Goal: Task Accomplishment & Management: Manage account settings

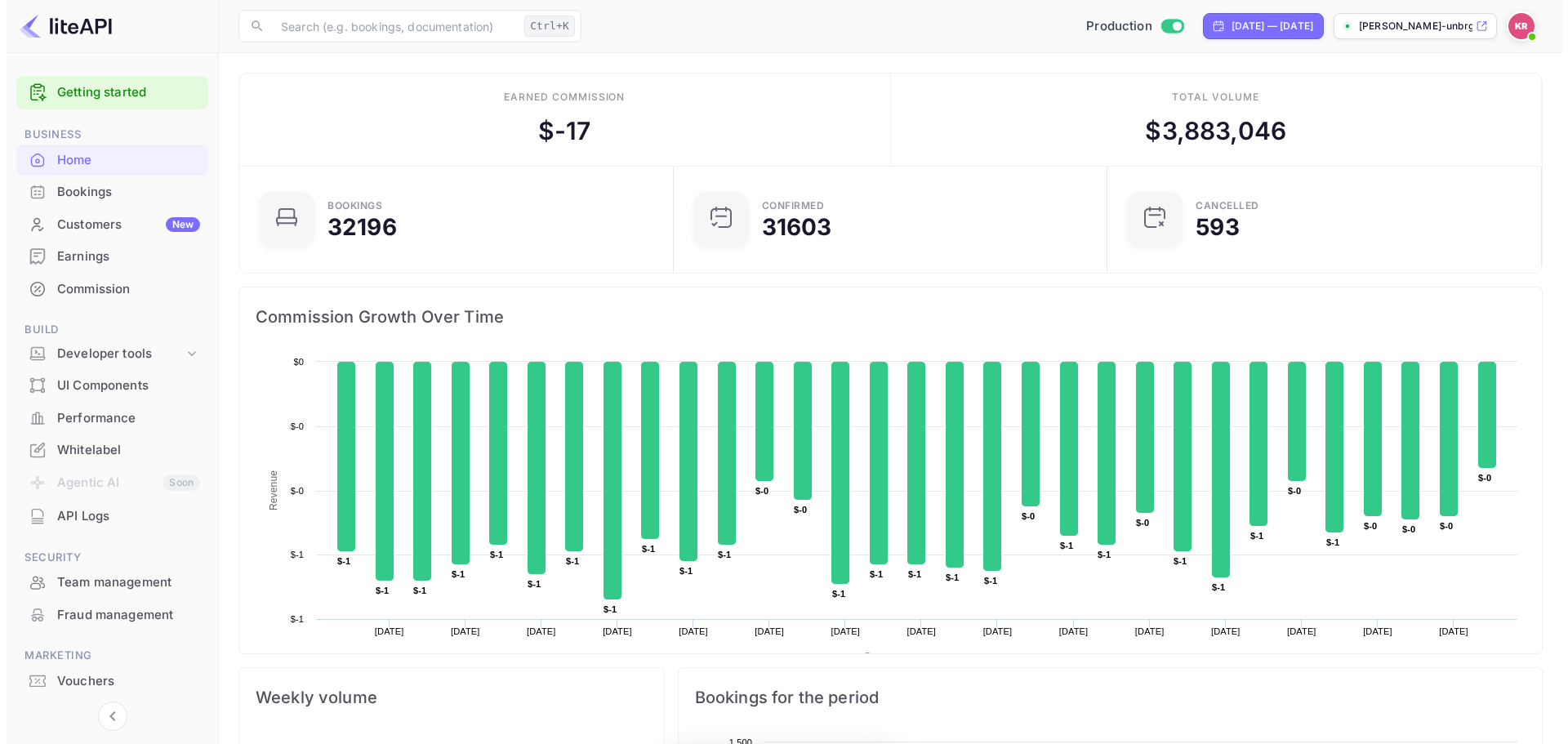
scroll to position [253, 412]
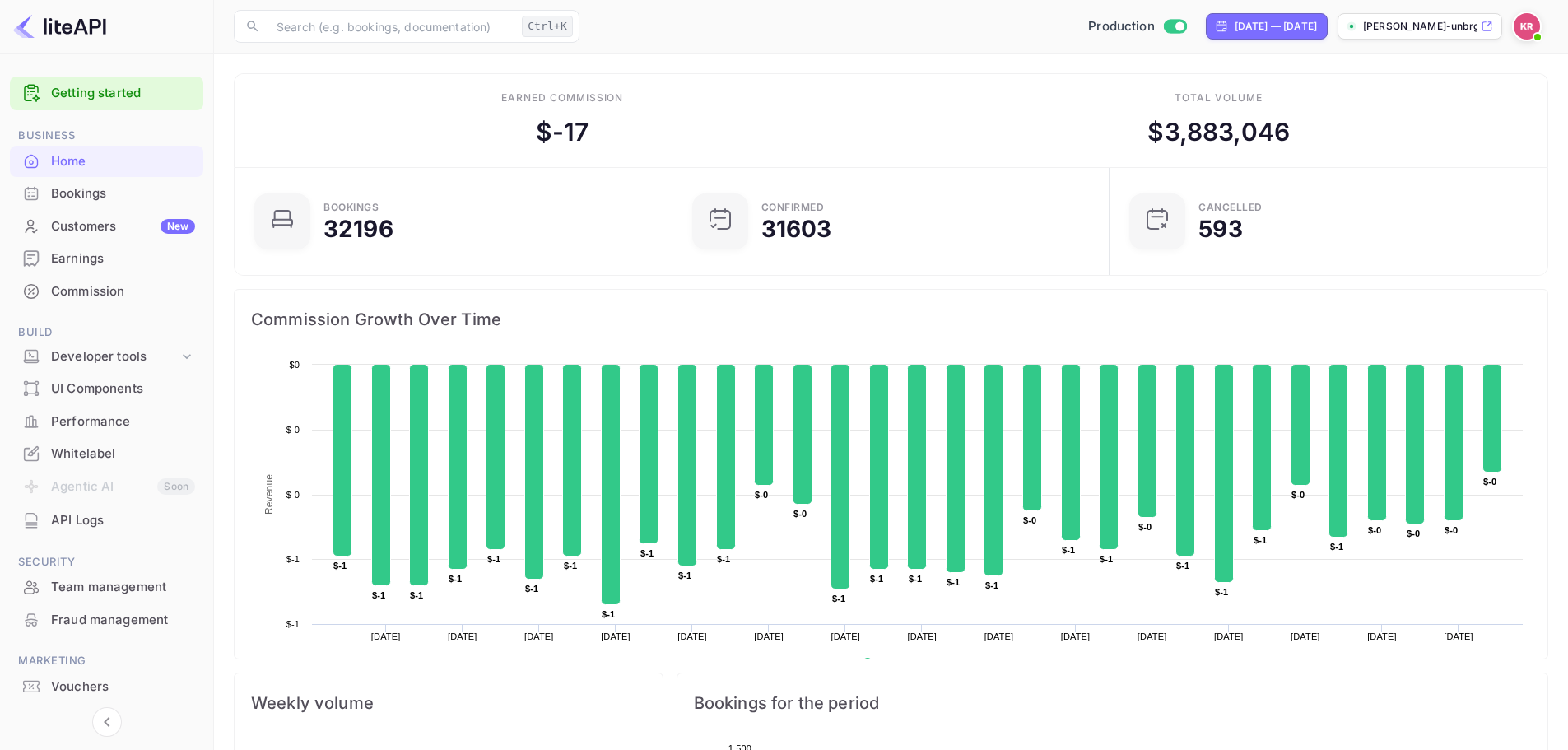
click at [129, 191] on div "Bookings" at bounding box center [123, 193] width 144 height 19
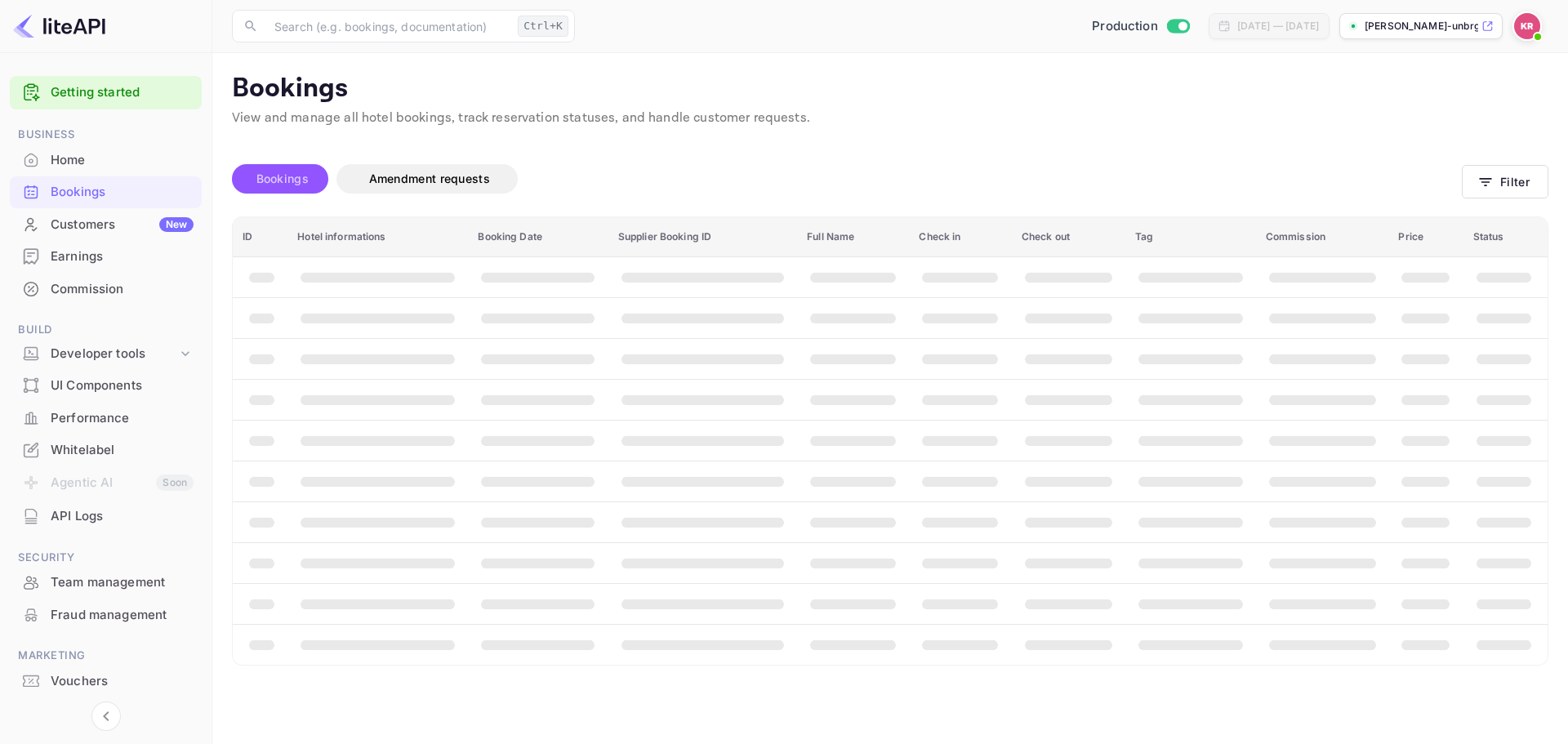
click at [301, 187] on span "Bookings" at bounding box center [282, 179] width 69 height 20
click at [1512, 175] on button "Filter" at bounding box center [1506, 182] width 87 height 34
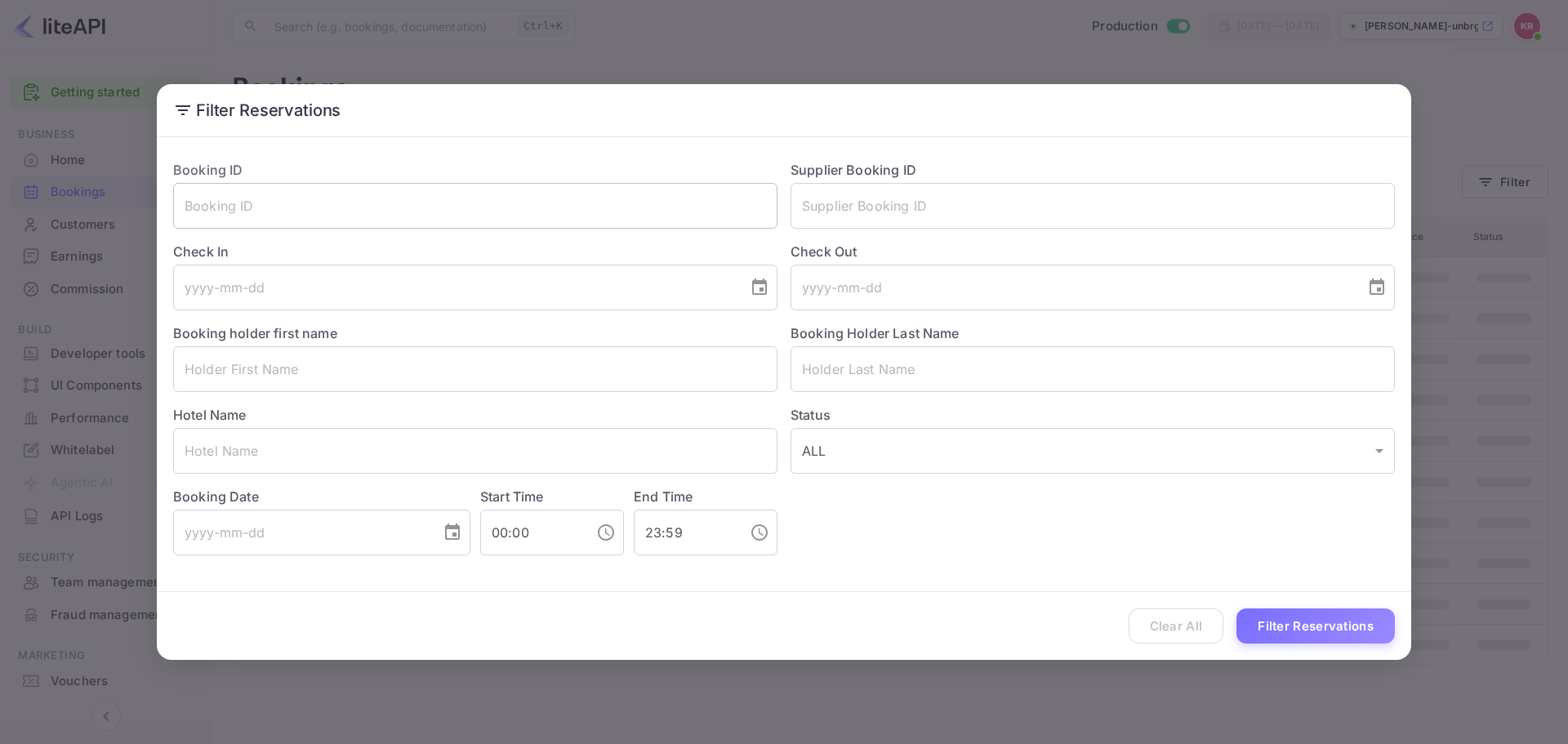
click at [470, 224] on input "text" at bounding box center [476, 205] width 604 height 46
paste input "mOiiJSVzy"
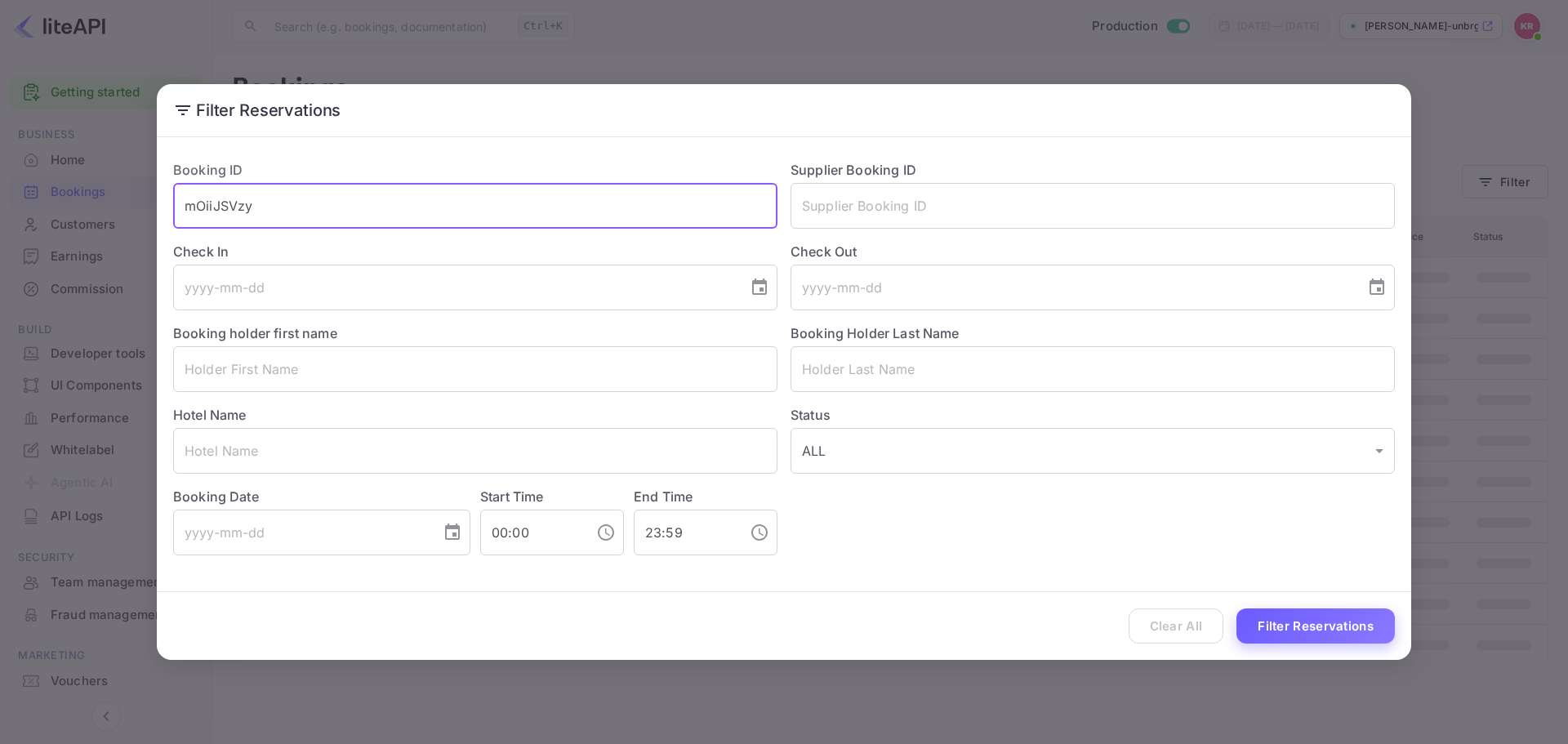
type input "mOiiJSVzy"
click at [1374, 624] on button "Filter Reservations" at bounding box center [1316, 625] width 159 height 35
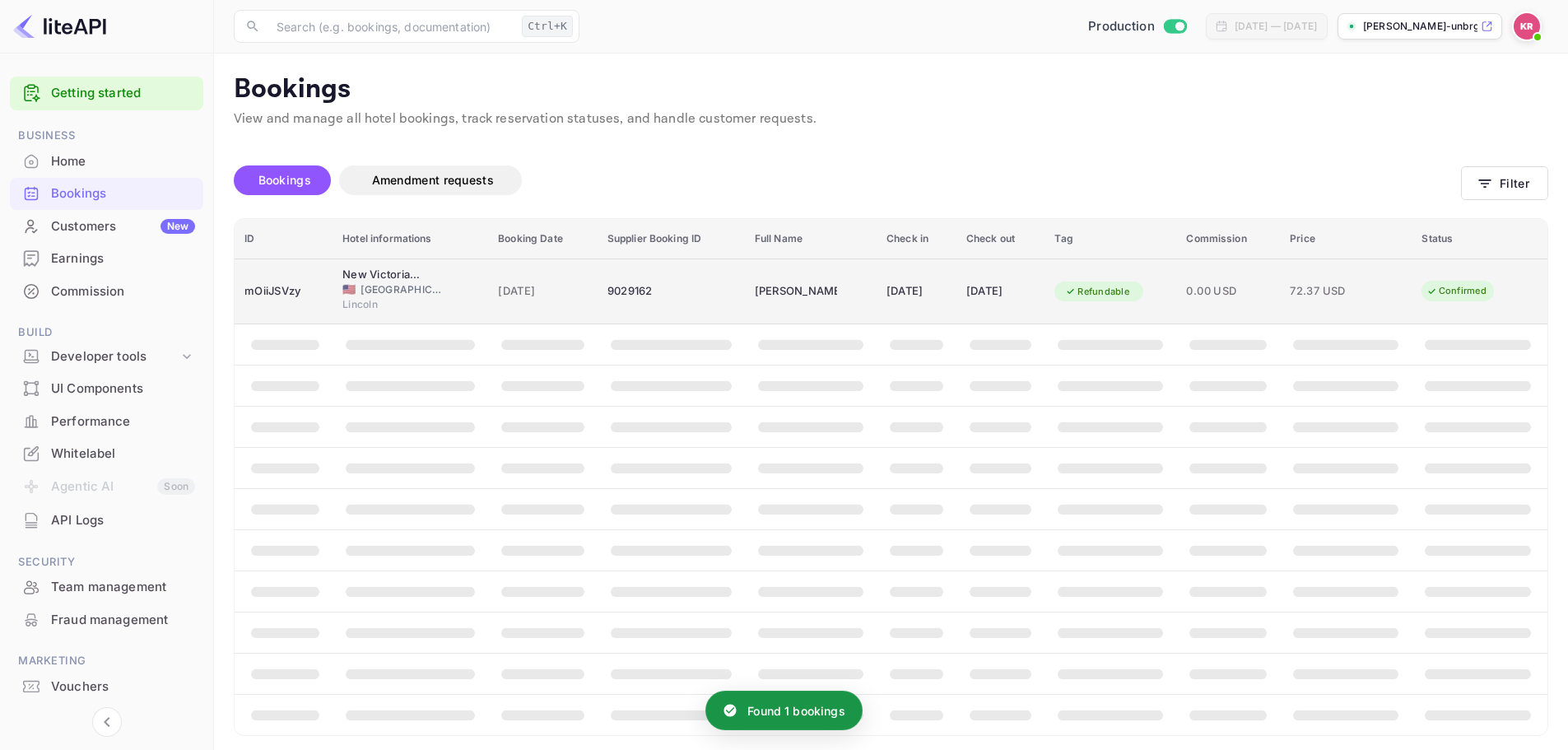
click at [369, 282] on span "[GEOGRAPHIC_DATA]" at bounding box center [402, 290] width 82 height 15
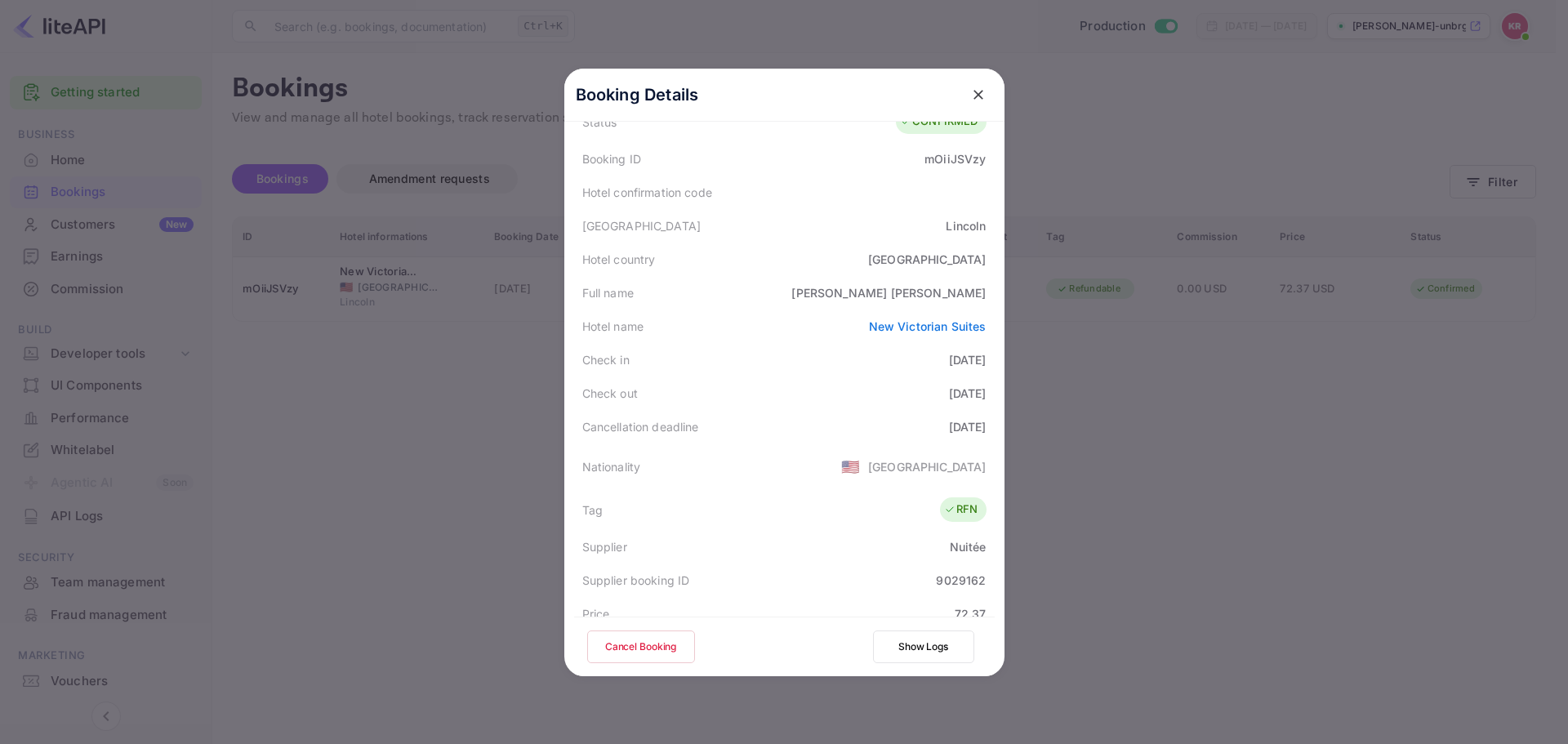
scroll to position [245, 0]
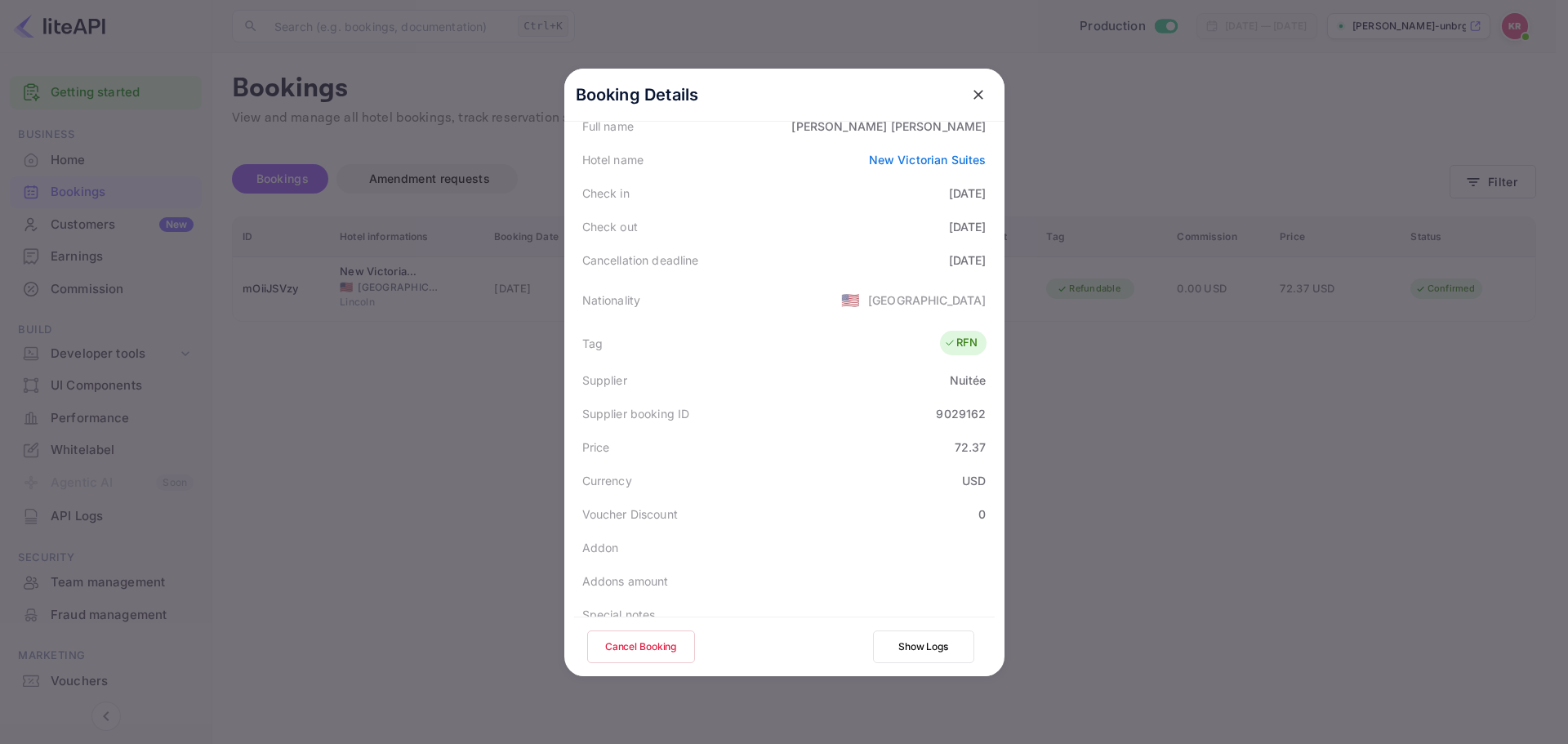
click at [206, 386] on div at bounding box center [784, 372] width 1568 height 744
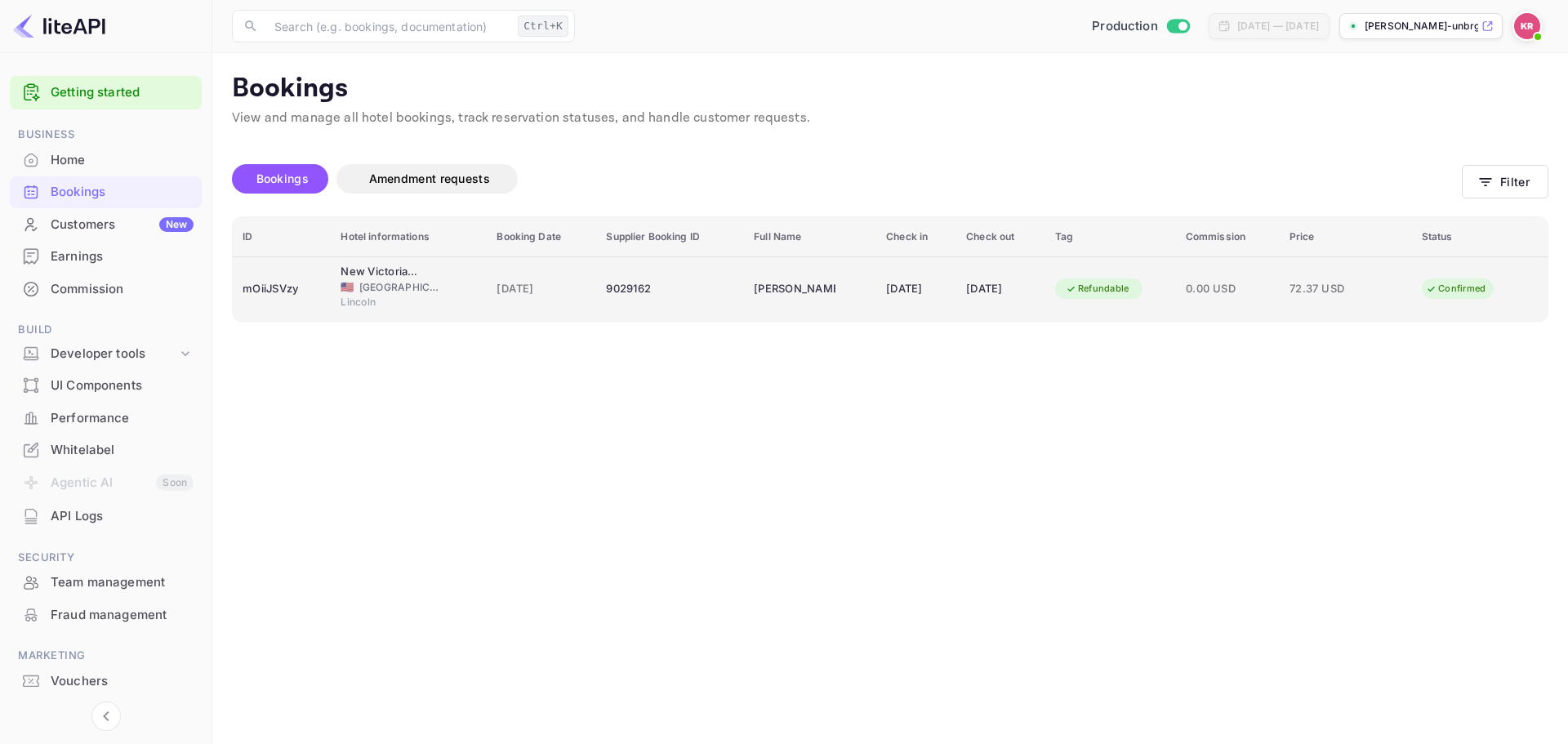
click at [429, 295] on div "Lincoln" at bounding box center [409, 304] width 137 height 19
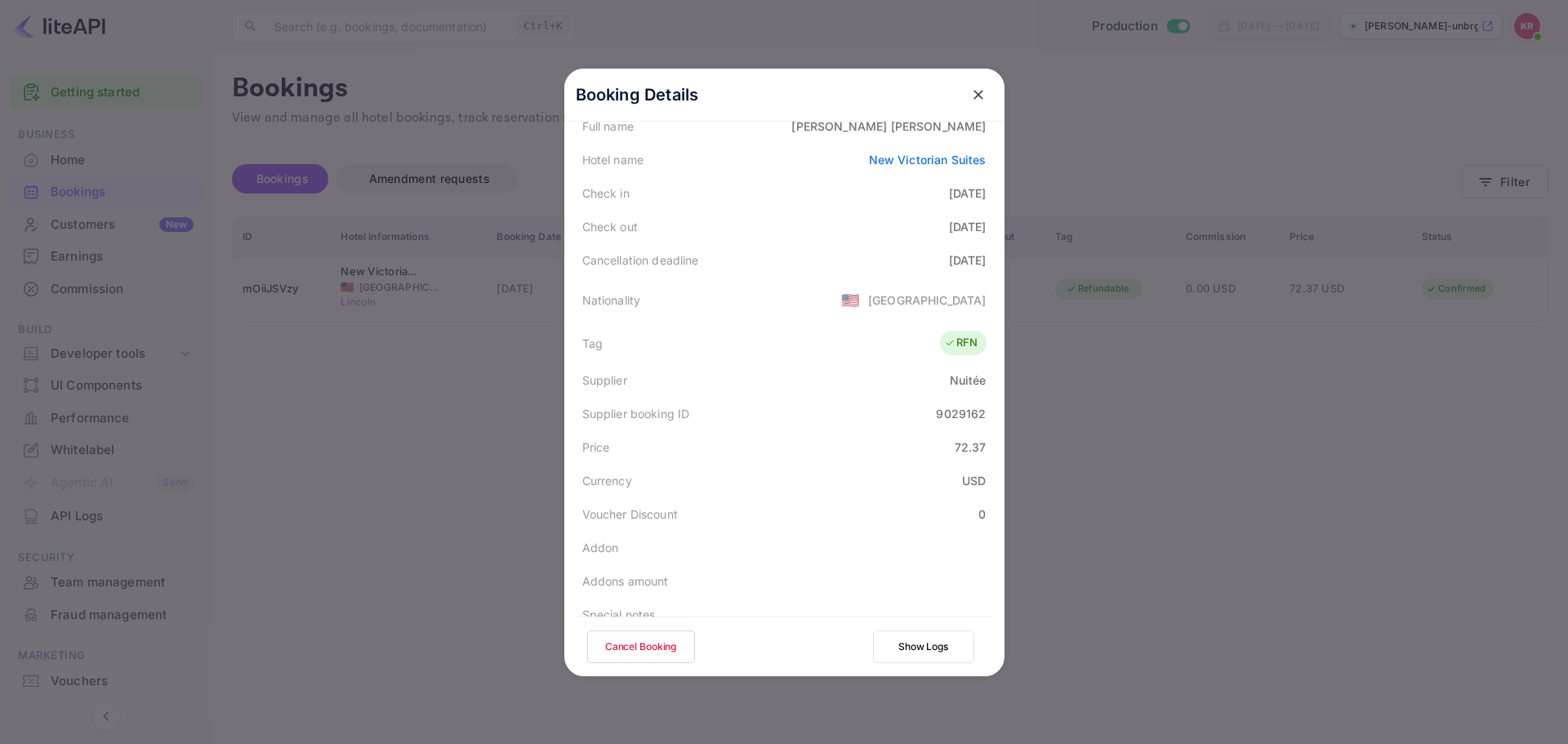
click at [637, 638] on button "Cancel Booking" at bounding box center [641, 647] width 108 height 33
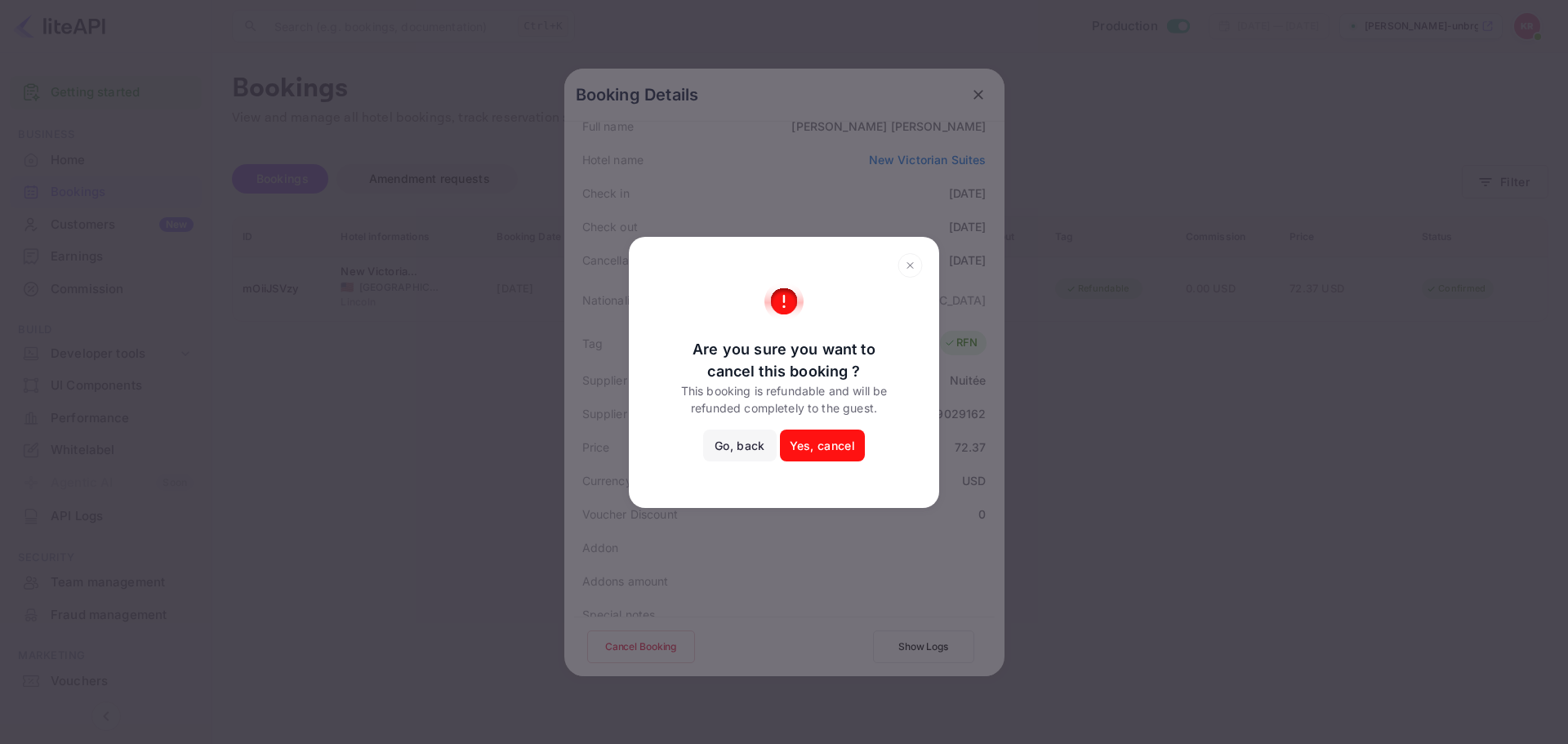
click at [906, 256] on icon at bounding box center [910, 265] width 25 height 25
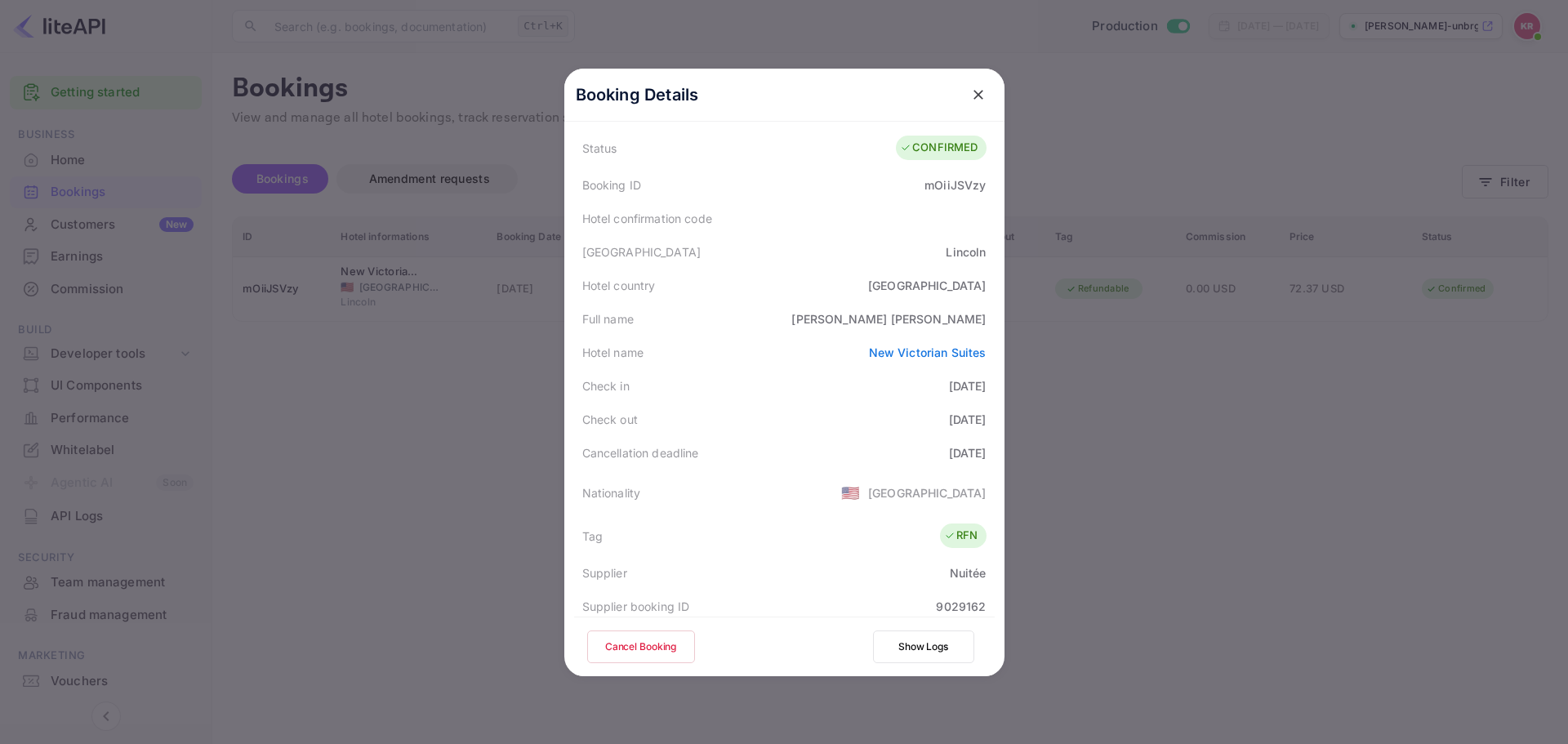
scroll to position [0, 0]
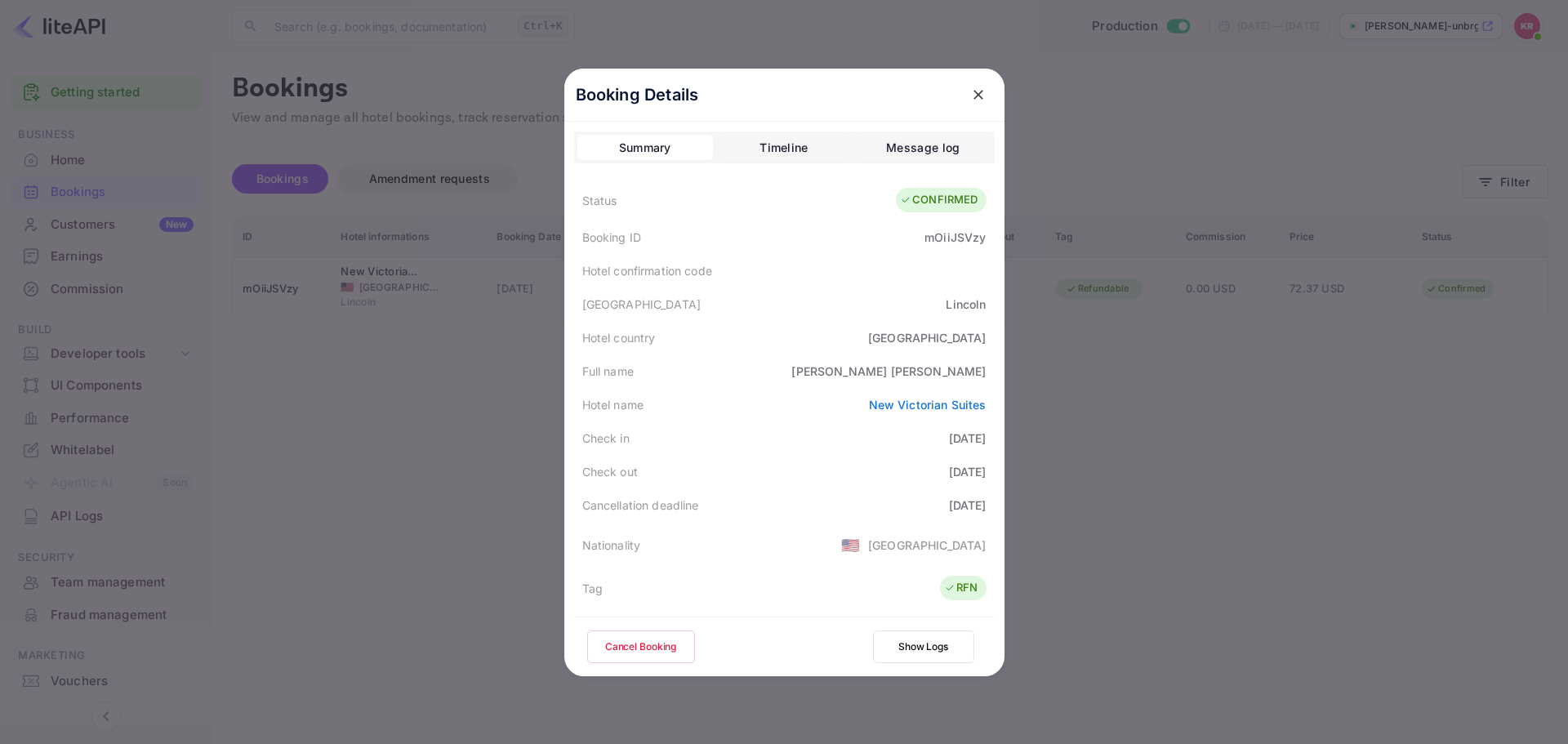
click at [660, 661] on button "Cancel Booking" at bounding box center [641, 647] width 108 height 33
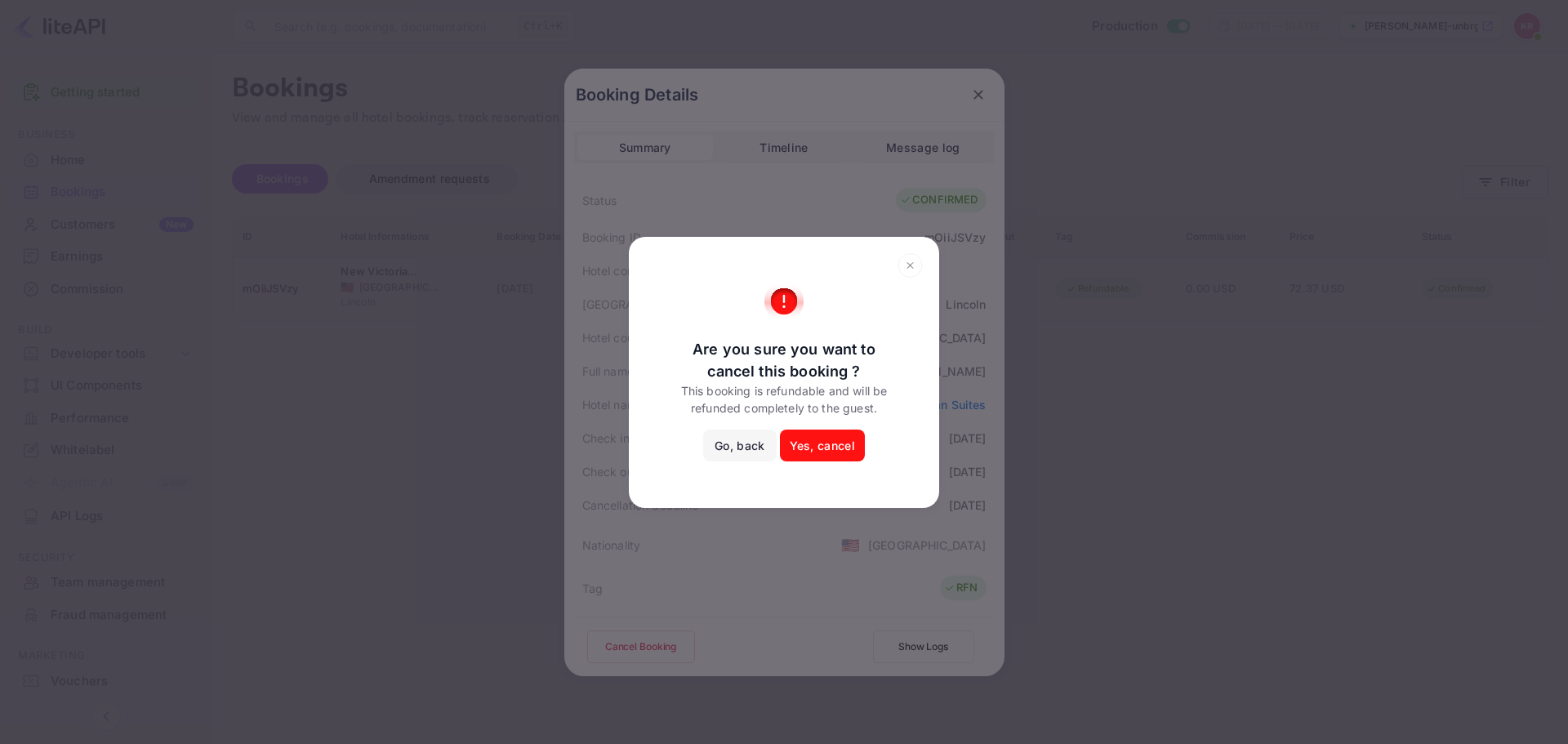
click at [797, 553] on div "Are you sure you want to cancel this booking ? This booking is refundable and w…" at bounding box center [784, 372] width 1568 height 744
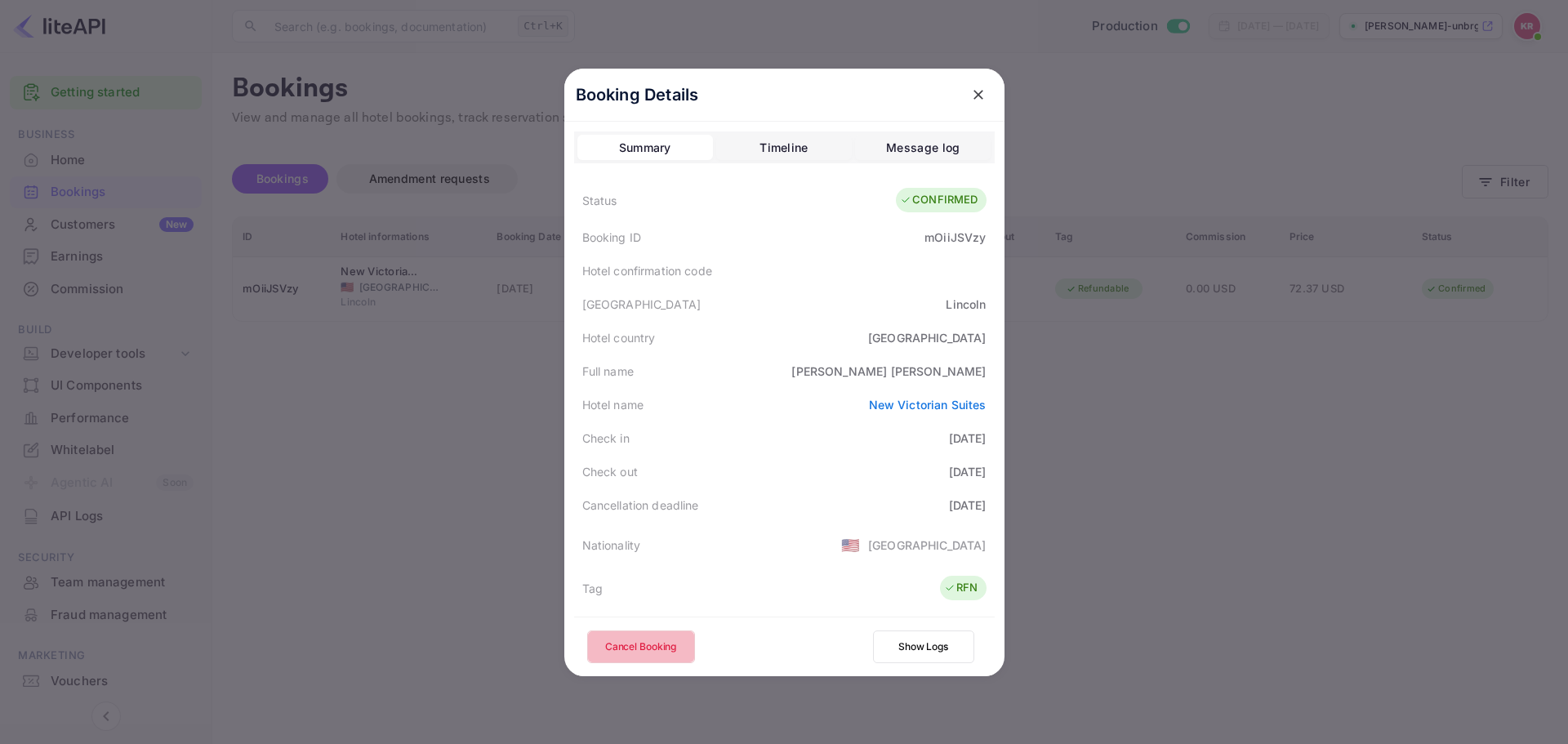
click at [669, 637] on button "Cancel Booking" at bounding box center [641, 647] width 108 height 33
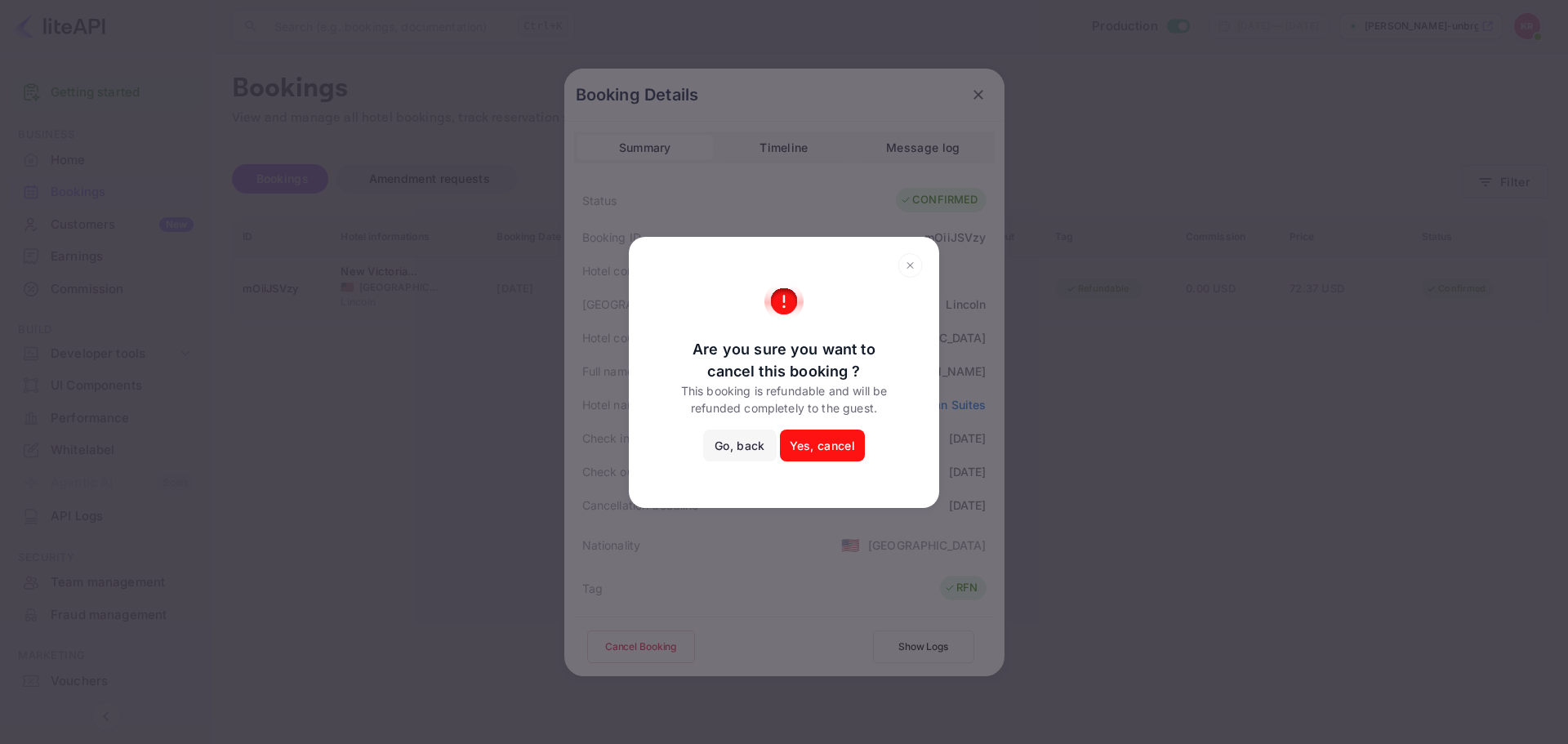
click at [833, 442] on button "Yes, cancel" at bounding box center [823, 446] width 85 height 33
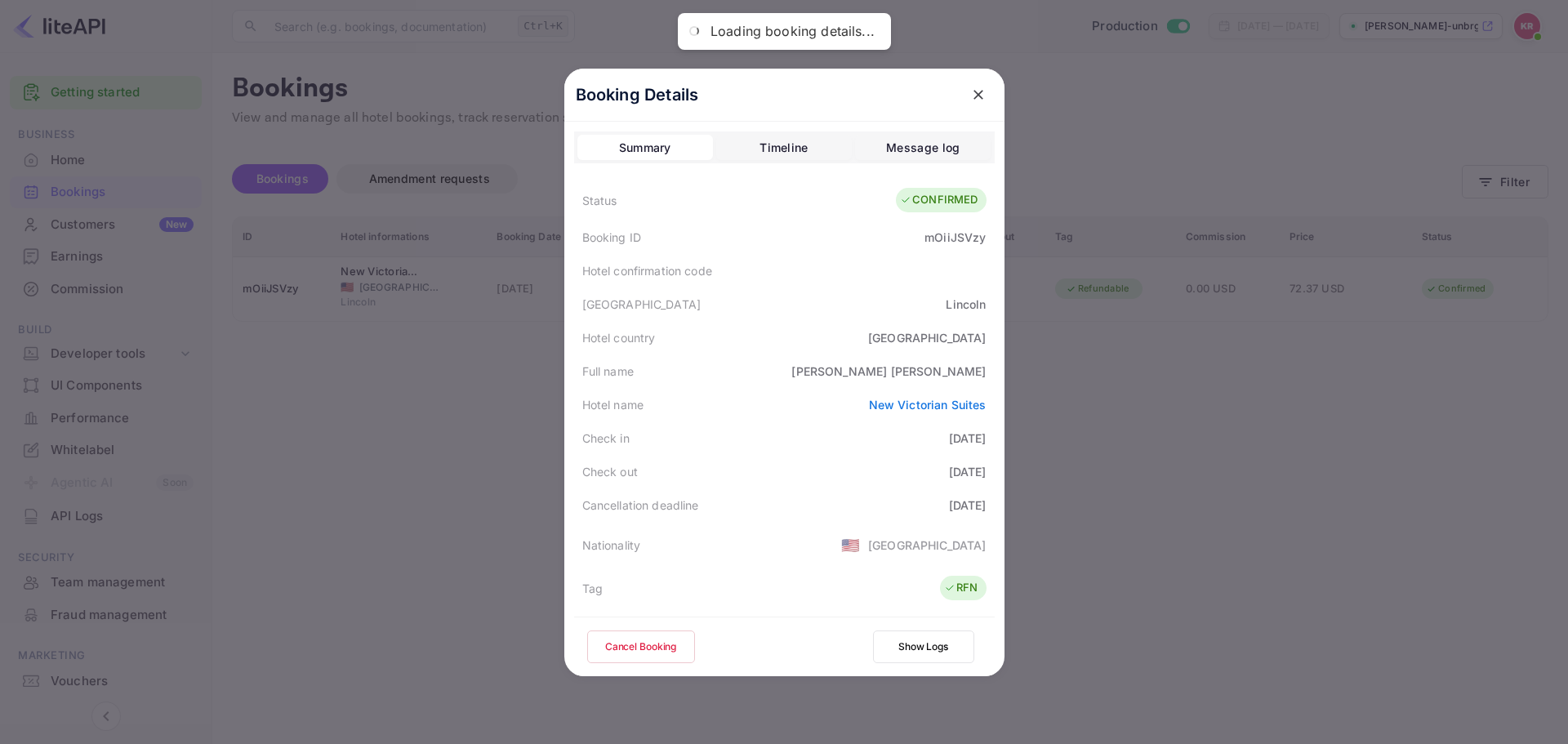
click at [974, 91] on icon "close" at bounding box center [978, 95] width 16 height 16
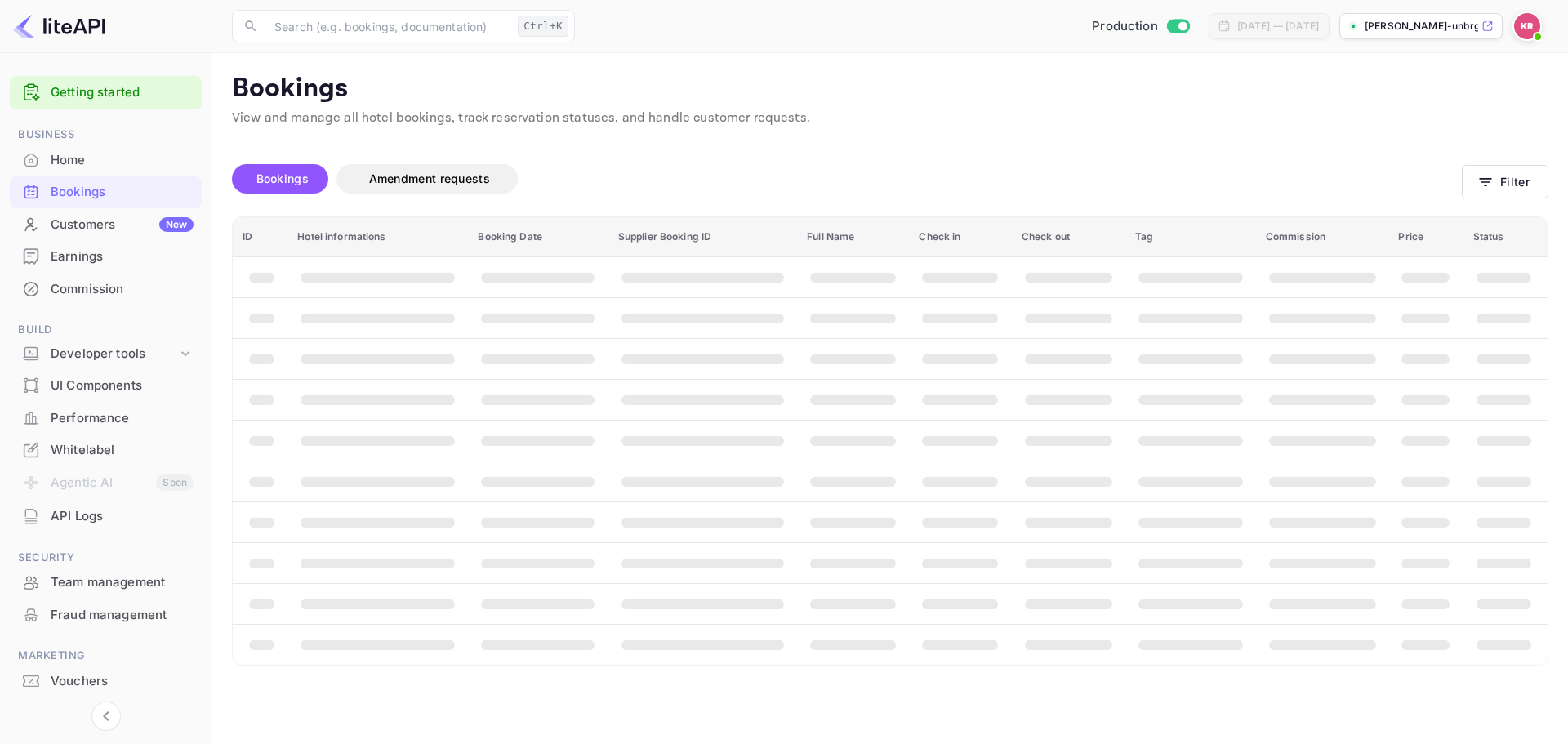
click at [282, 178] on span "Bookings" at bounding box center [282, 178] width 52 height 14
click at [279, 170] on span "Bookings" at bounding box center [282, 179] width 69 height 20
click at [278, 180] on span "Bookings" at bounding box center [282, 178] width 52 height 14
click at [316, 186] on span "Bookings" at bounding box center [282, 179] width 69 height 20
click at [246, 191] on button "Bookings" at bounding box center [280, 179] width 97 height 29
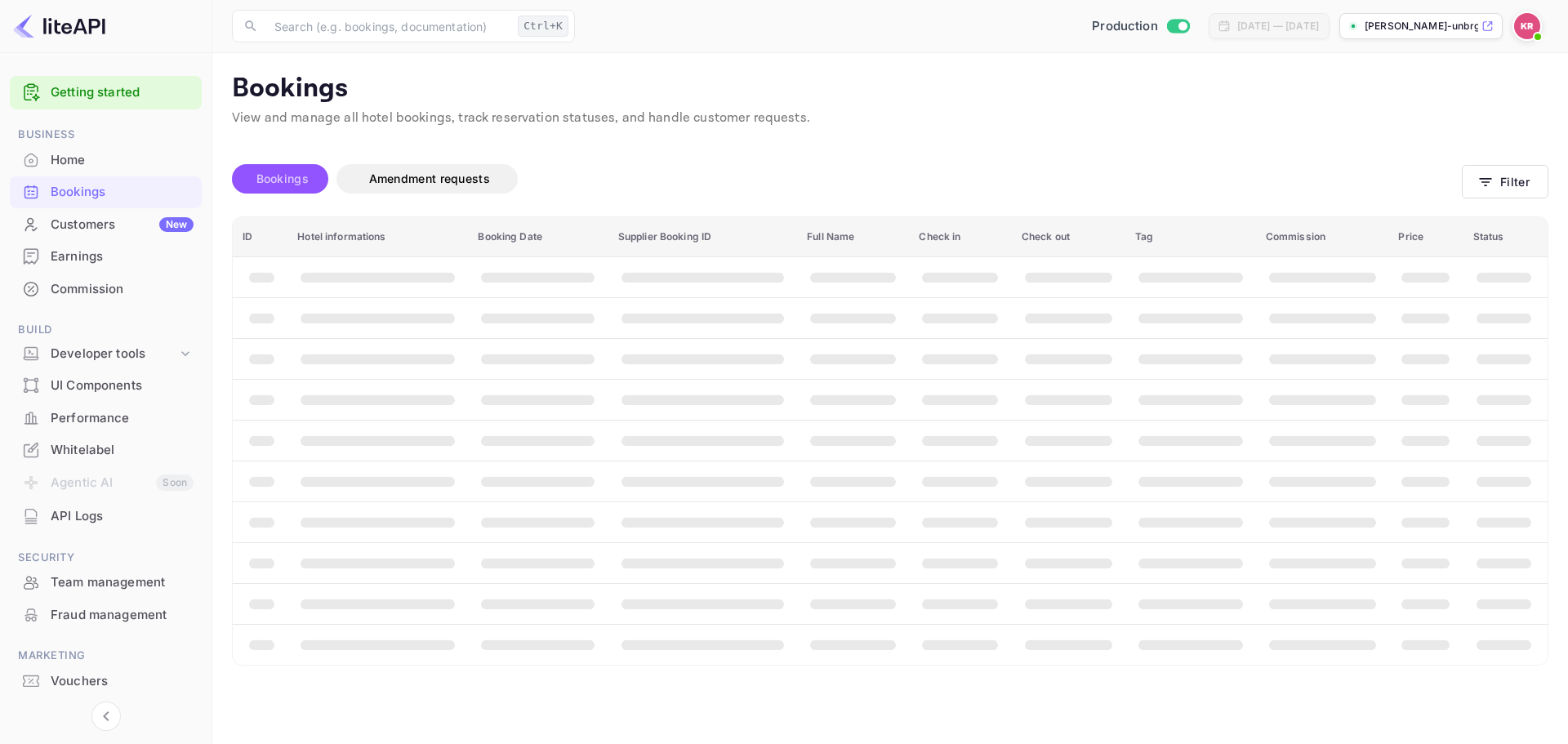
click at [269, 179] on span "Bookings" at bounding box center [282, 178] width 52 height 14
click at [1497, 192] on button "Filter" at bounding box center [1506, 182] width 87 height 34
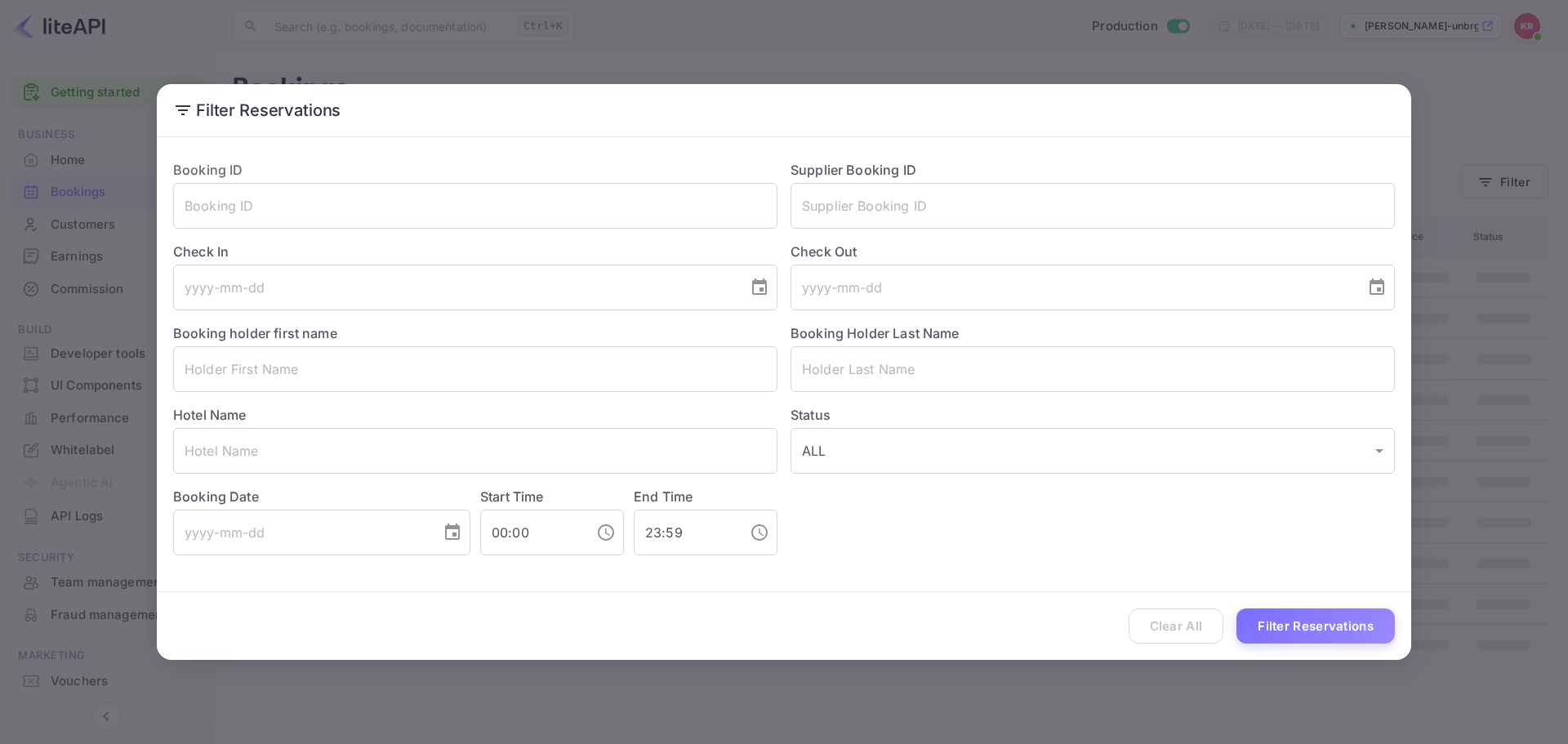
click at [450, 229] on div "Check In ​" at bounding box center [469, 269] width 617 height 82
click at [457, 213] on input "text" at bounding box center [476, 205] width 604 height 46
paste input "mOiiJSVzy"
type input "mOiiJSVzy"
click at [1281, 624] on button "Filter Reservations" at bounding box center [1316, 625] width 159 height 35
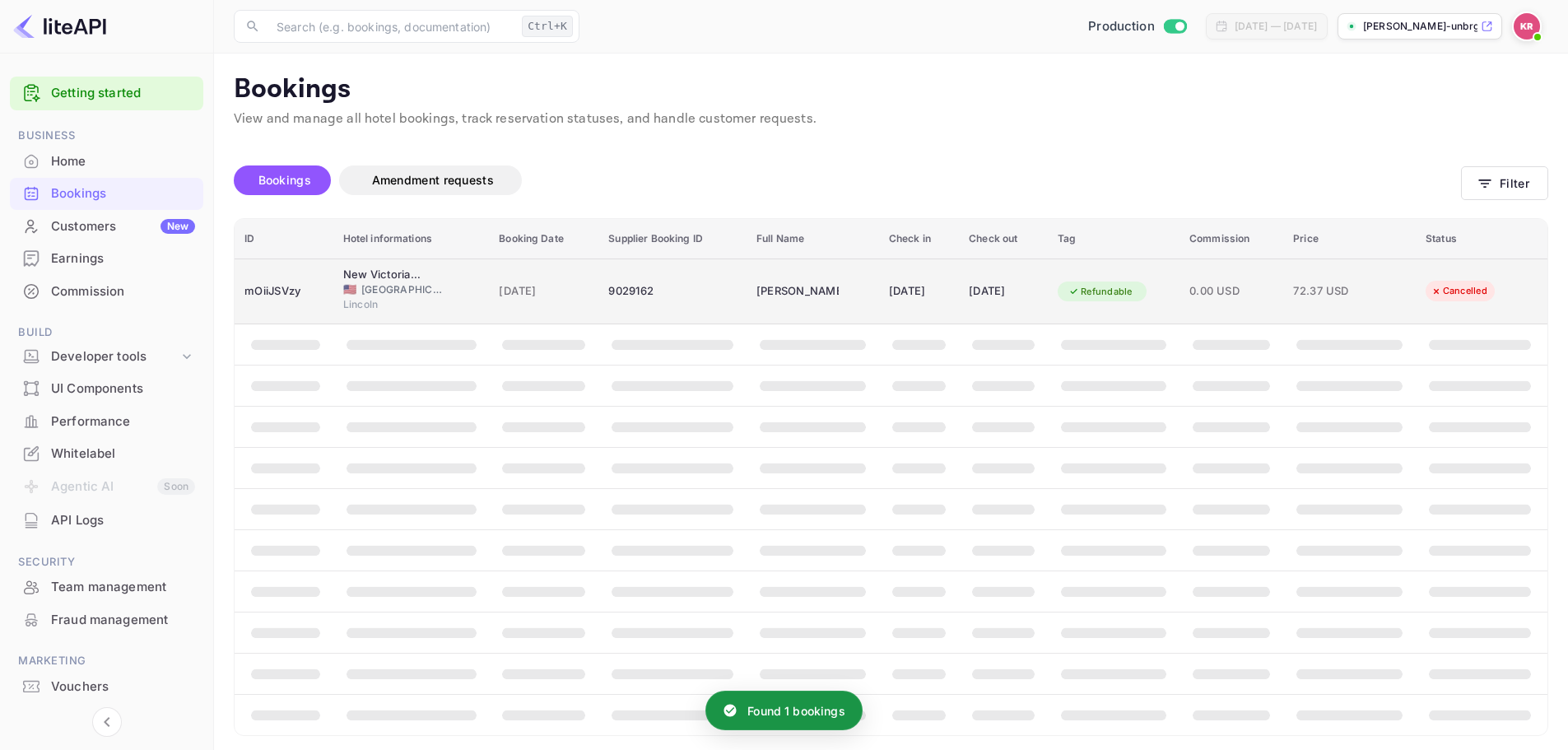
click at [441, 276] on div "New Victorian Suites 🇺🇸 United States of America Lincoln" at bounding box center [412, 291] width 137 height 50
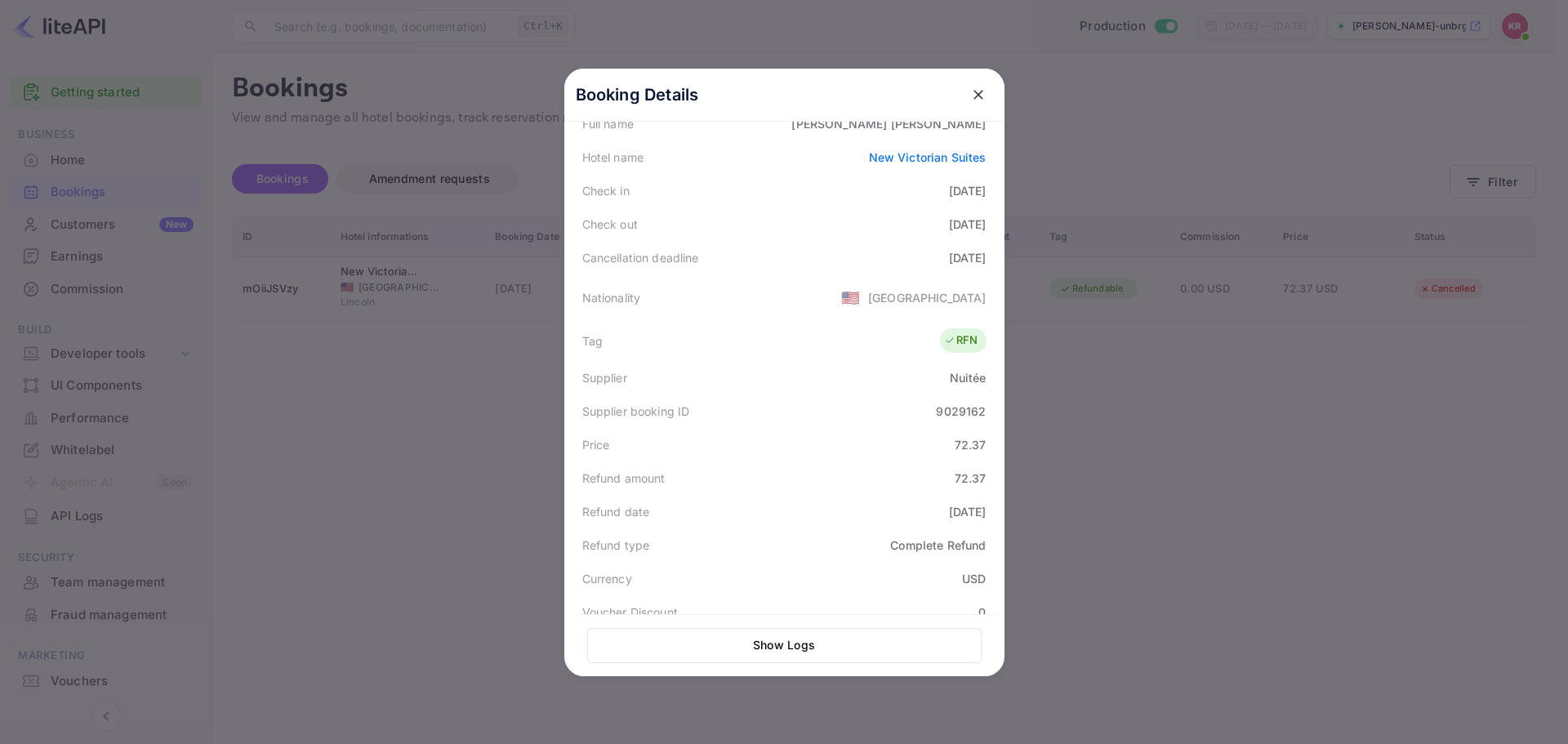
scroll to position [287, 0]
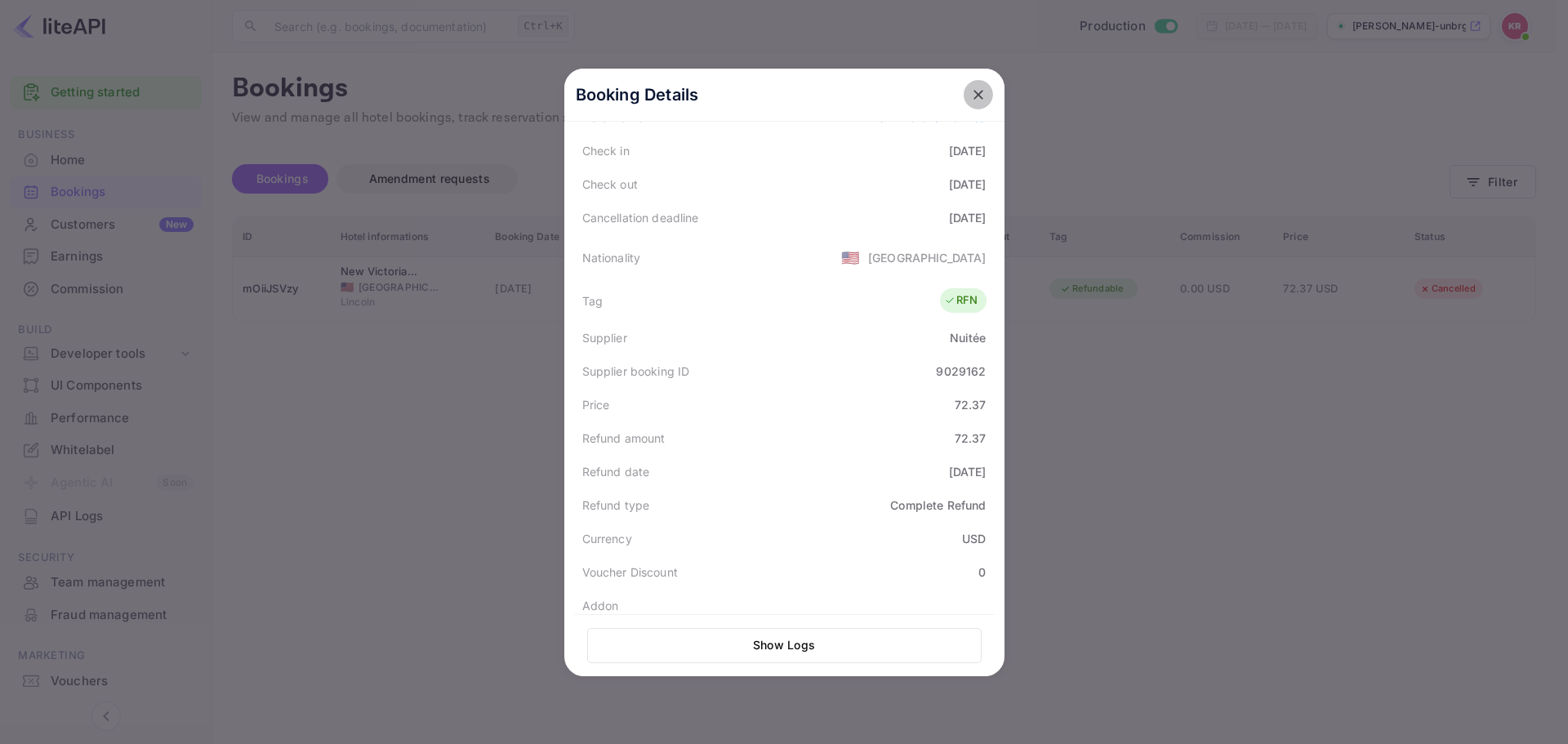
drag, startPoint x: 978, startPoint y: 94, endPoint x: 857, endPoint y: 89, distance: 121.1
click at [978, 94] on icon "close" at bounding box center [978, 95] width 16 height 16
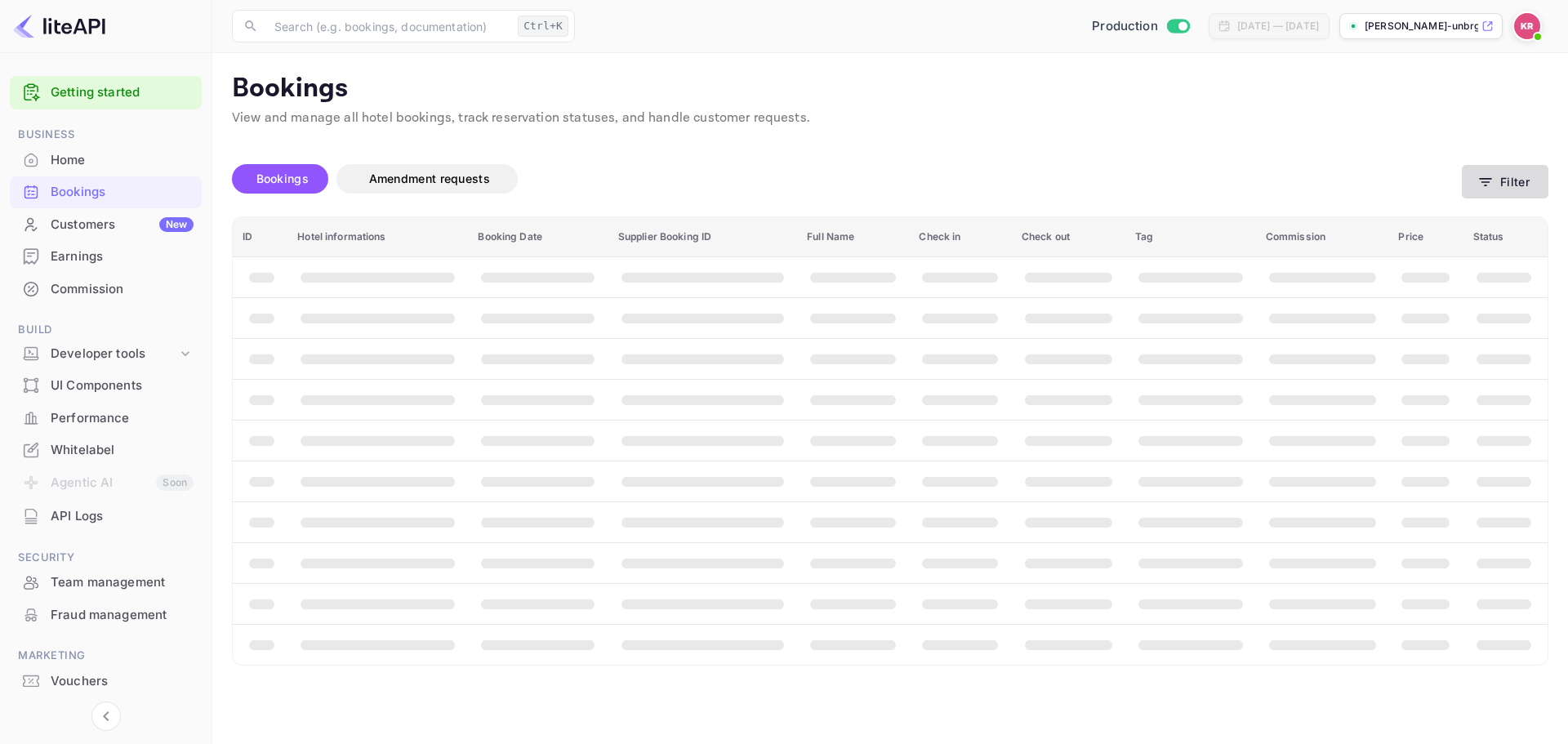
click at [1528, 174] on button "Filter" at bounding box center [1506, 182] width 87 height 34
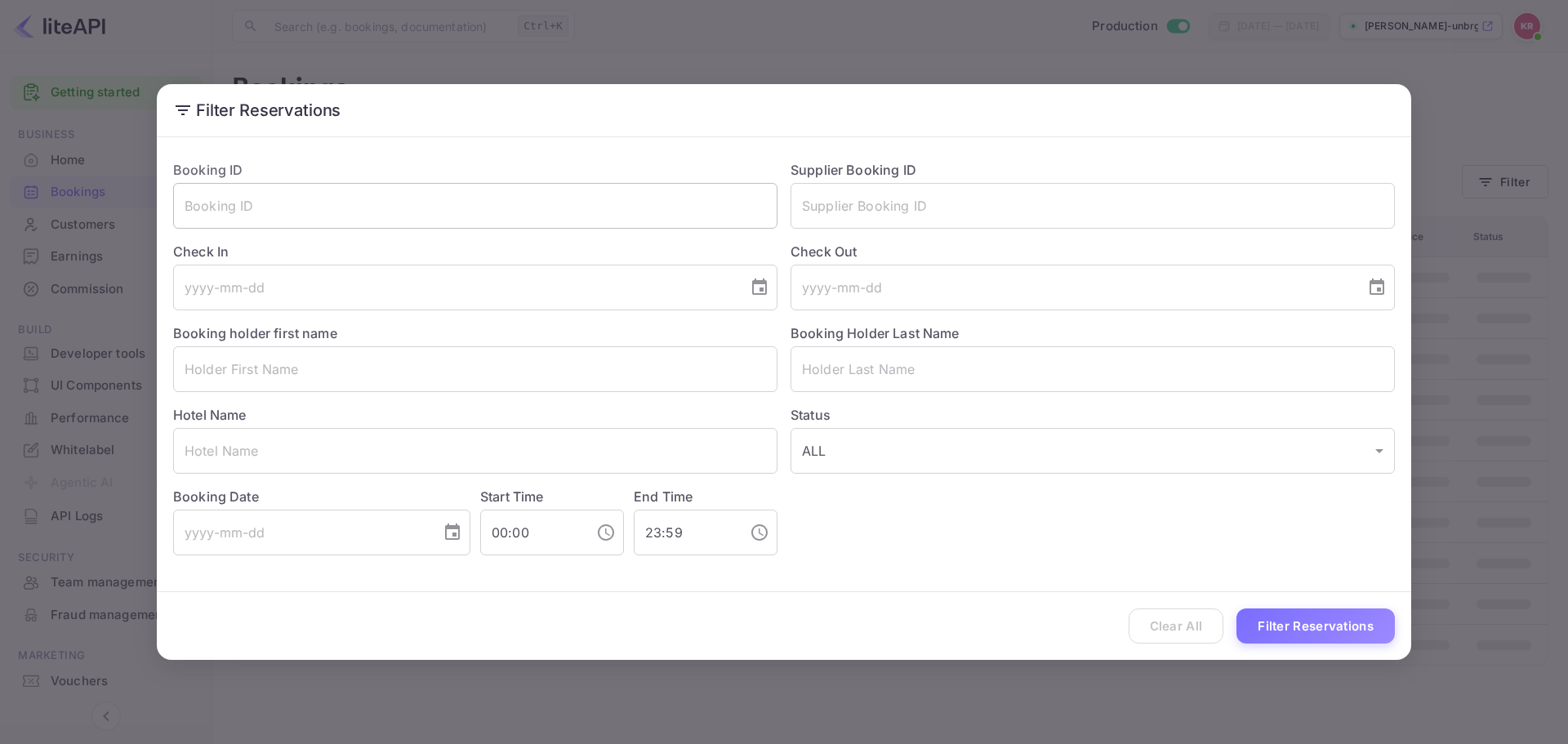
drag, startPoint x: 621, startPoint y: 177, endPoint x: 601, endPoint y: 209, distance: 37.7
click at [620, 183] on div "Booking ID ​" at bounding box center [469, 188] width 617 height 82
click at [601, 209] on input "text" at bounding box center [476, 205] width 604 height 46
paste input "oyLhwvExE"
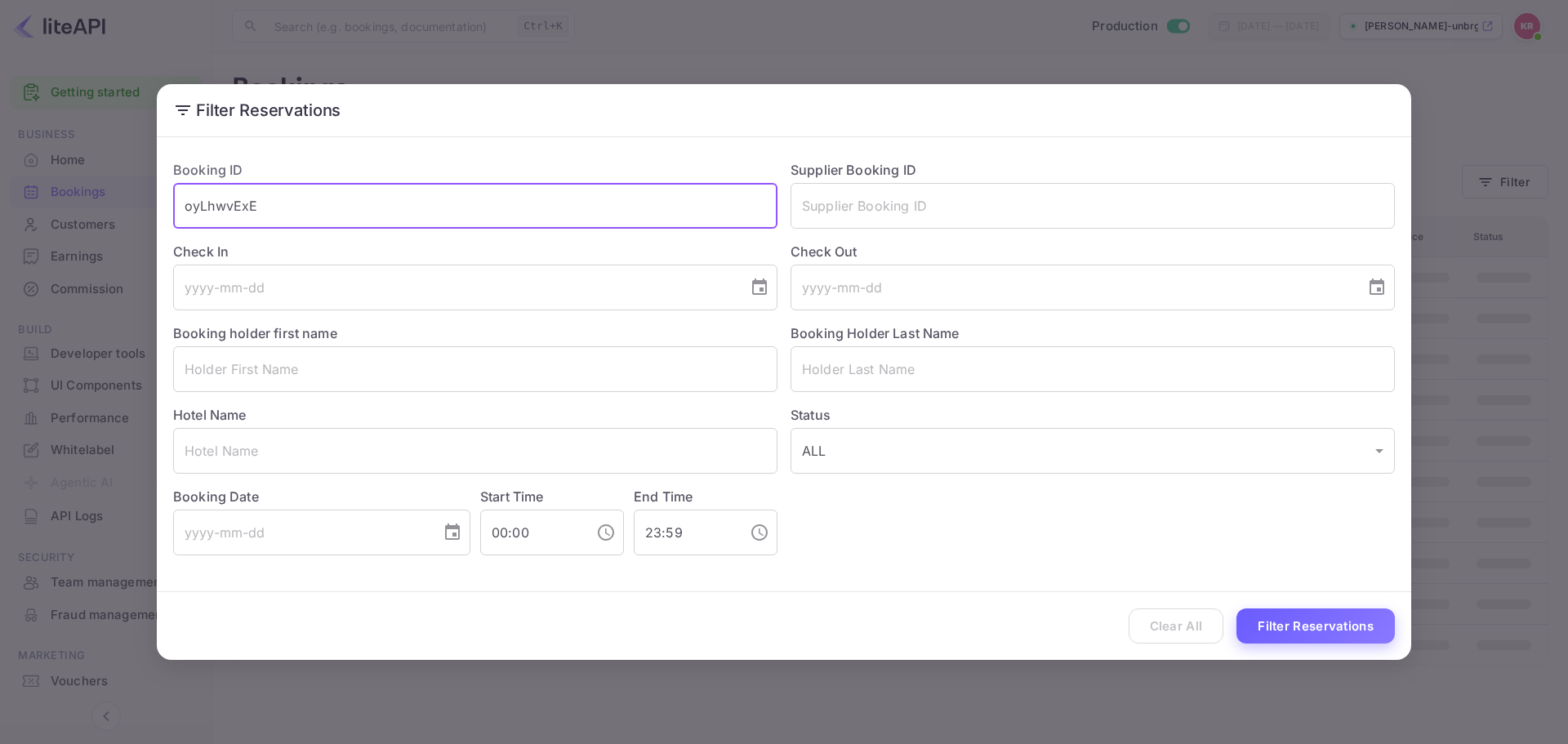
type input "oyLhwvExE"
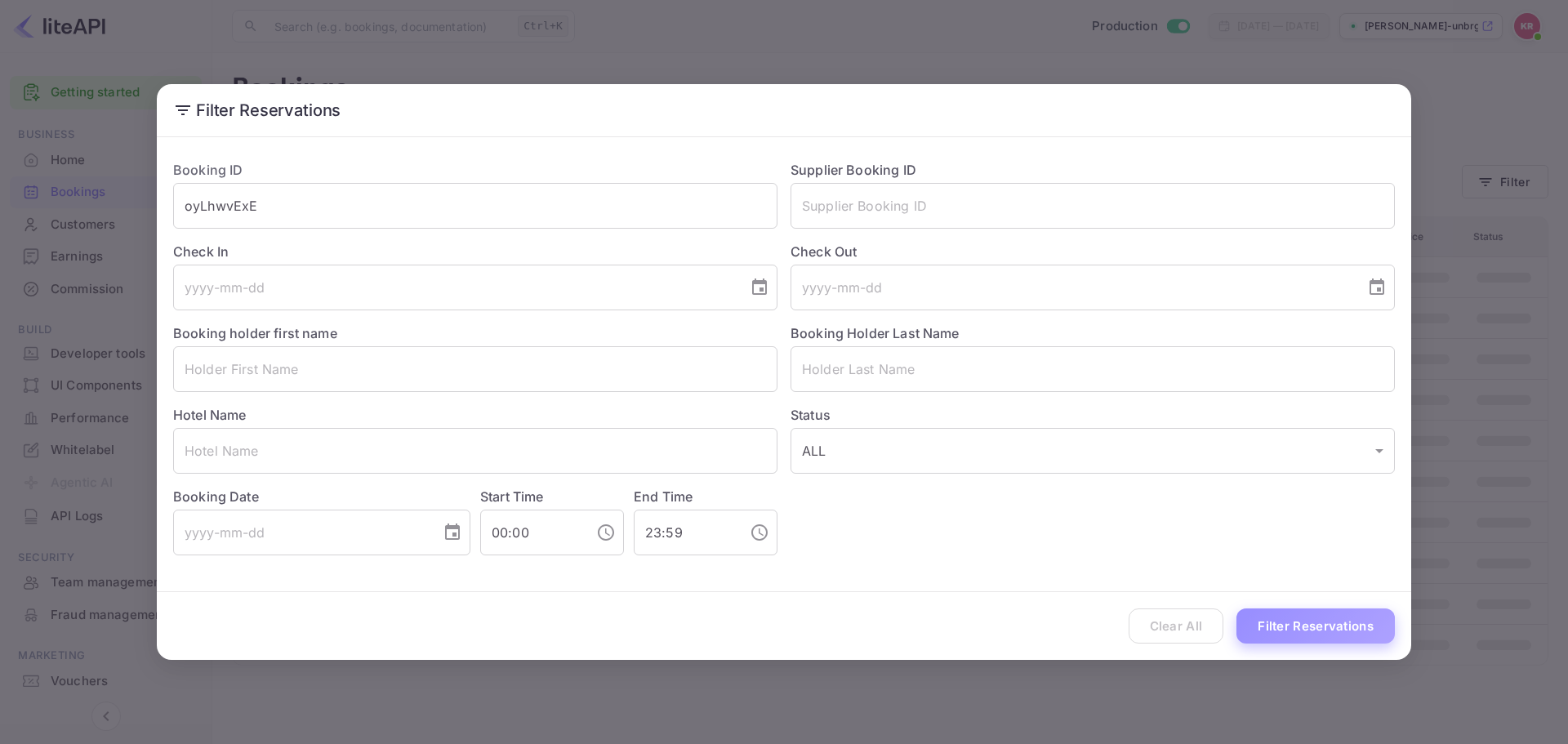
click at [1306, 630] on button "Filter Reservations" at bounding box center [1316, 625] width 159 height 35
